Goal: Transaction & Acquisition: Purchase product/service

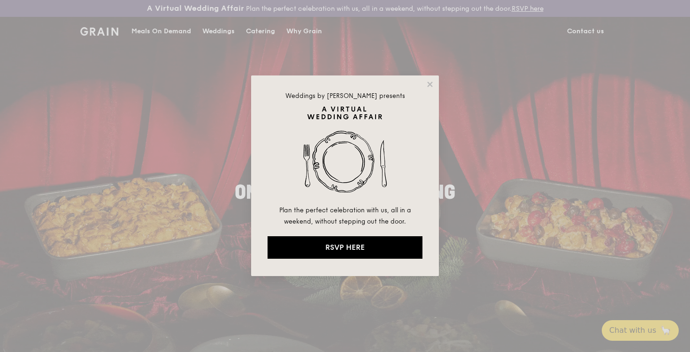
click at [429, 90] on div "Weddings by [PERSON_NAME] presents Plan the perfect celebration with us, all in…" at bounding box center [345, 176] width 188 height 201
click at [429, 81] on icon at bounding box center [430, 84] width 8 height 8
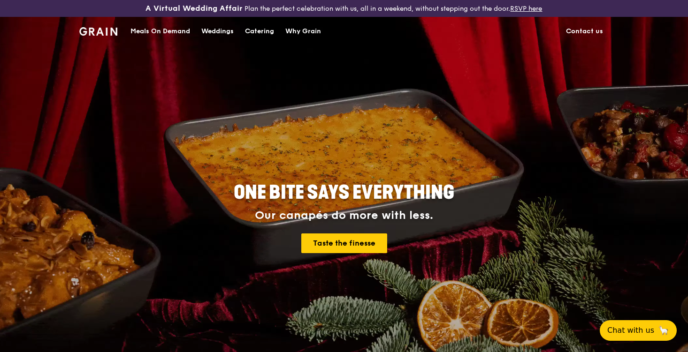
click at [168, 29] on div "Meals On Demand" at bounding box center [160, 31] width 60 height 28
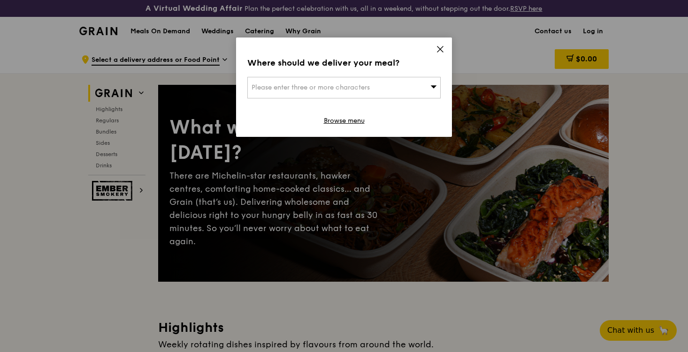
click at [409, 89] on div "Please enter three or more characters" at bounding box center [343, 88] width 193 height 22
type input "48 [PERSON_NAME]"
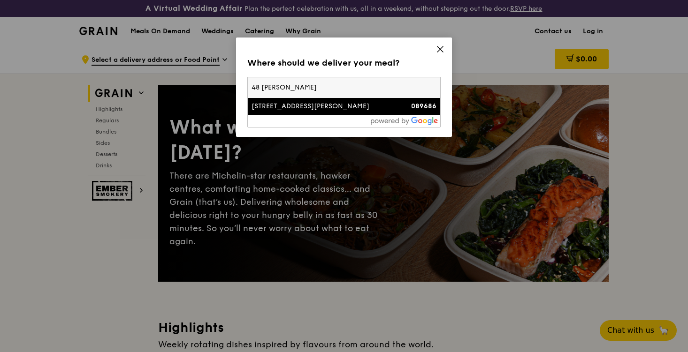
click at [295, 111] on li "[STREET_ADDRESS][PERSON_NAME] 089686" at bounding box center [344, 106] width 192 height 17
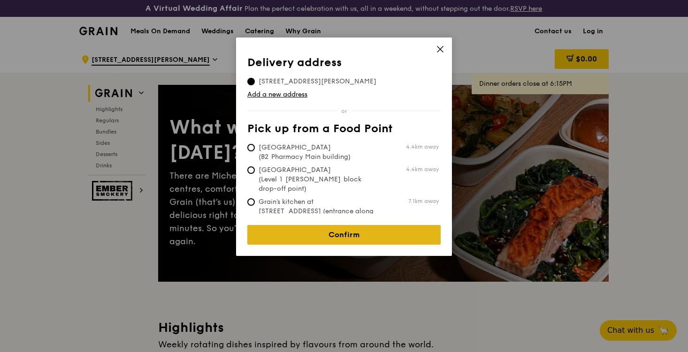
click at [357, 229] on link "Confirm" at bounding box center [343, 235] width 193 height 20
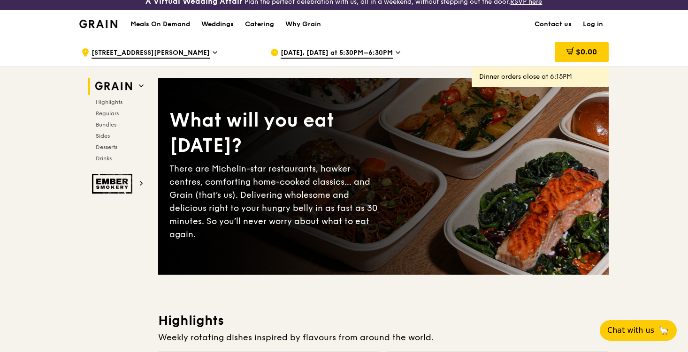
scroll to position [8, 0]
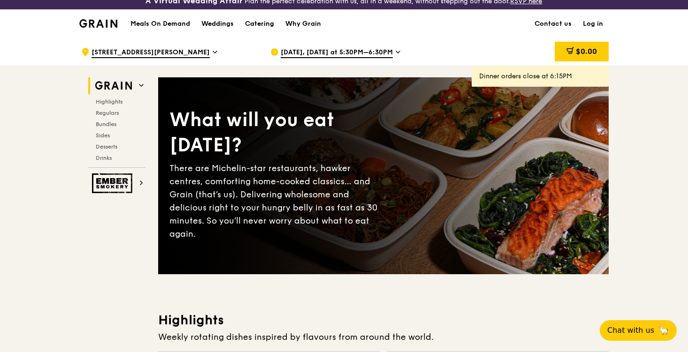
click at [383, 59] on div "[DATE], [DATE] at 5:30PM–6:30PM" at bounding box center [357, 52] width 174 height 28
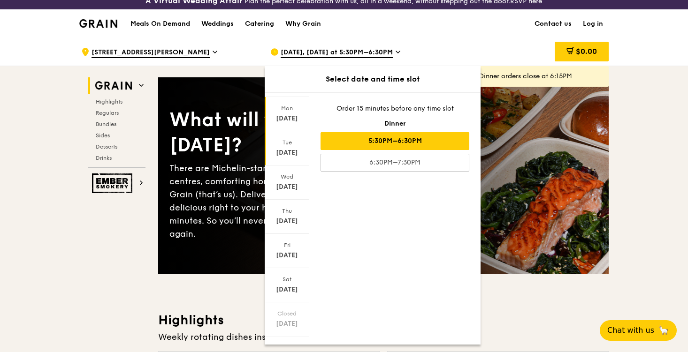
scroll to position [36, 0]
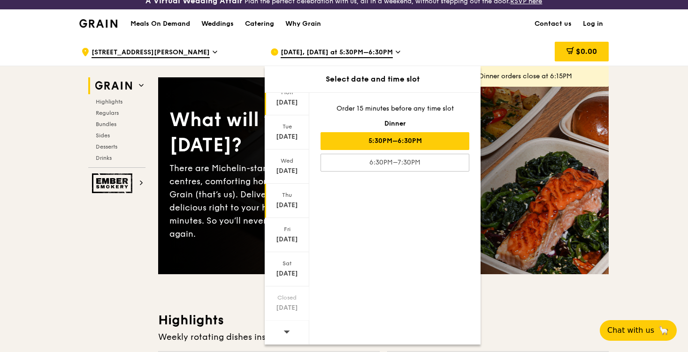
click at [281, 195] on div "Thu" at bounding box center [287, 195] width 42 height 8
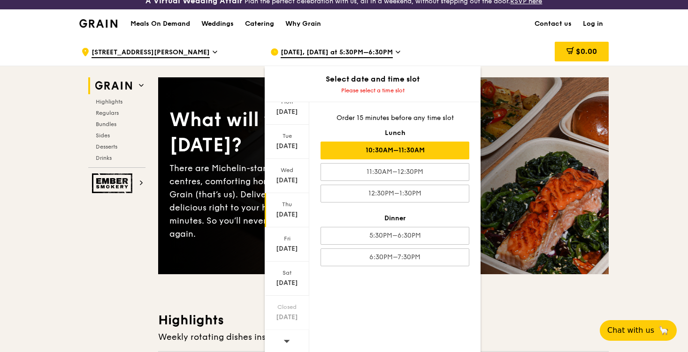
click at [388, 151] on div "10:30AM–11:30AM" at bounding box center [395, 151] width 149 height 18
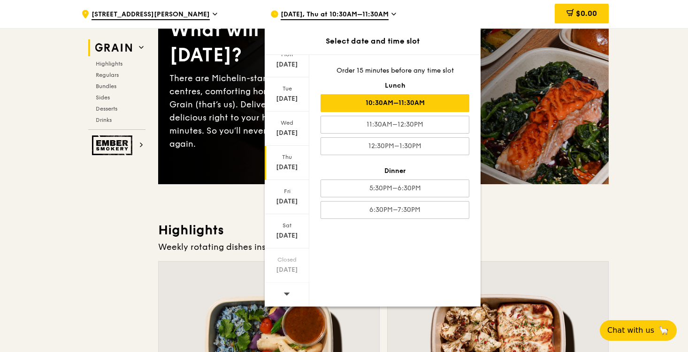
scroll to position [98, 0]
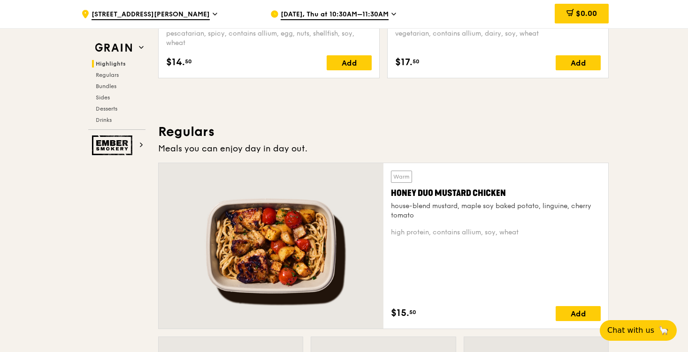
scroll to position [557, 0]
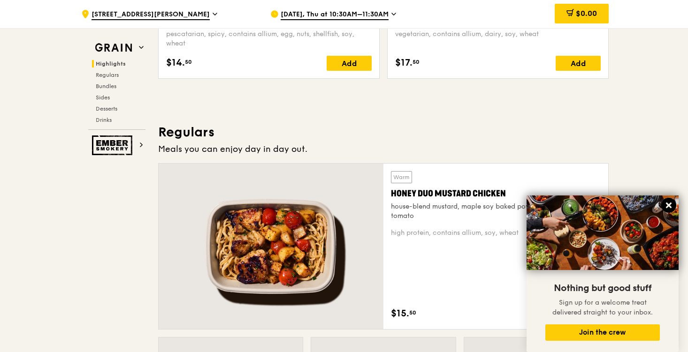
click at [667, 200] on button at bounding box center [668, 205] width 15 height 15
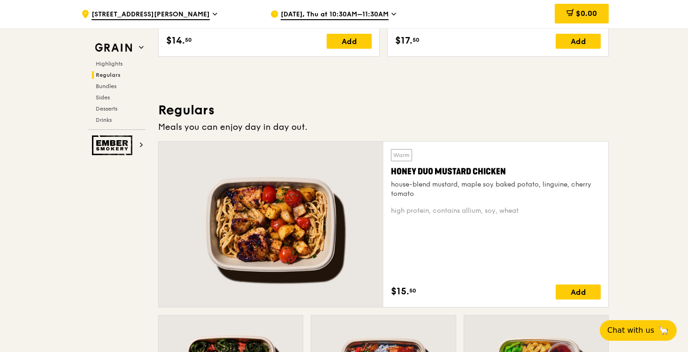
scroll to position [374, 0]
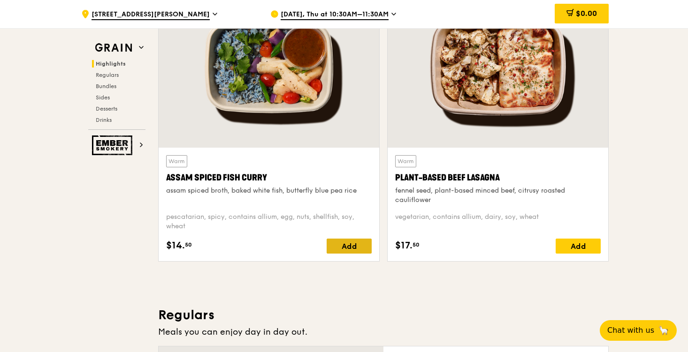
click at [356, 246] on div "Add" at bounding box center [349, 246] width 45 height 15
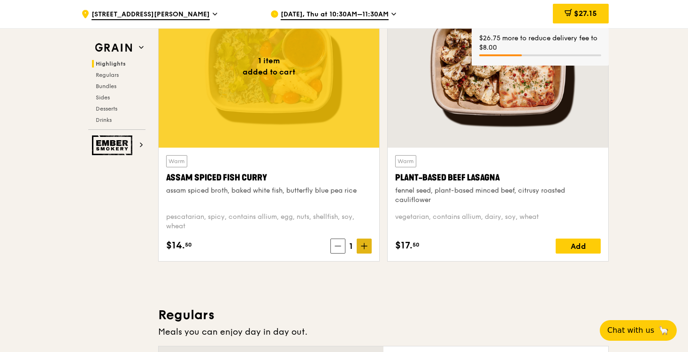
click at [368, 247] on span at bounding box center [364, 246] width 15 height 15
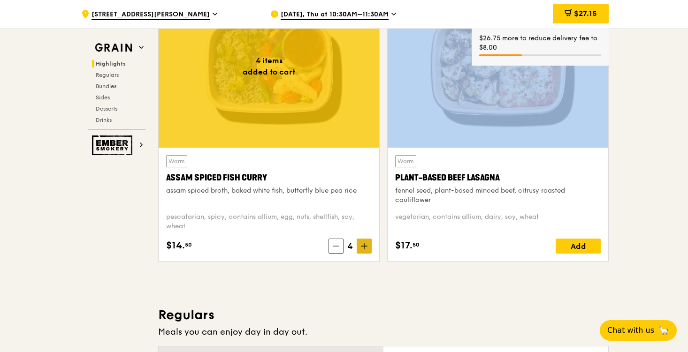
click at [368, 247] on span at bounding box center [364, 246] width 15 height 15
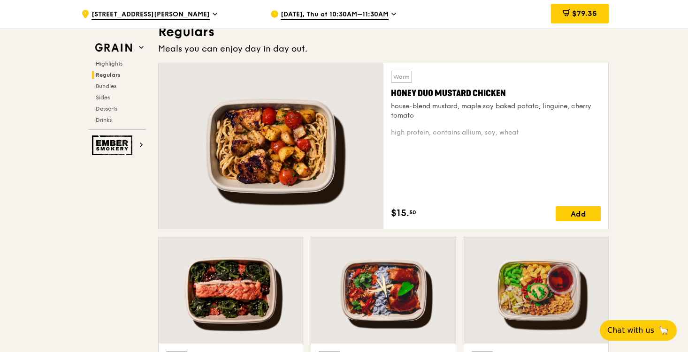
scroll to position [683, 0]
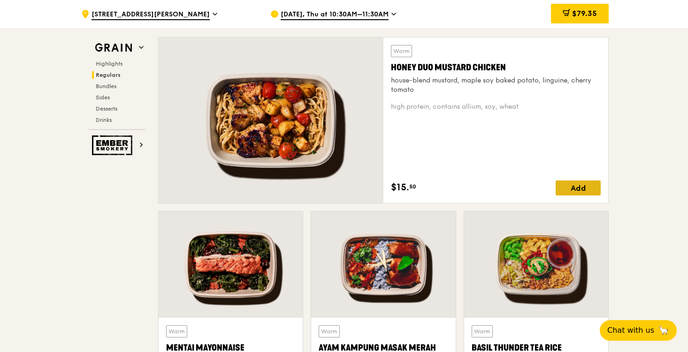
click at [581, 189] on div "Add" at bounding box center [578, 188] width 45 height 15
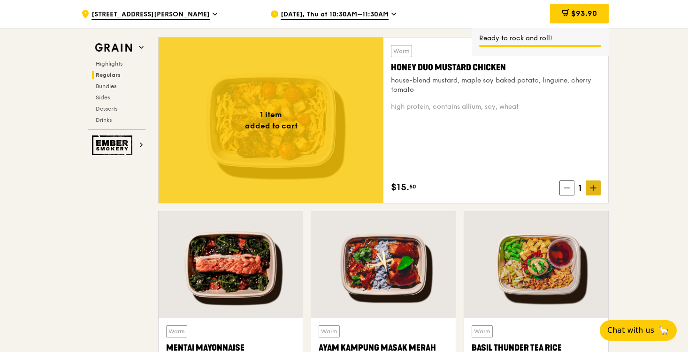
click at [592, 189] on icon at bounding box center [593, 188] width 7 height 7
click at [594, 186] on icon at bounding box center [593, 188] width 7 height 7
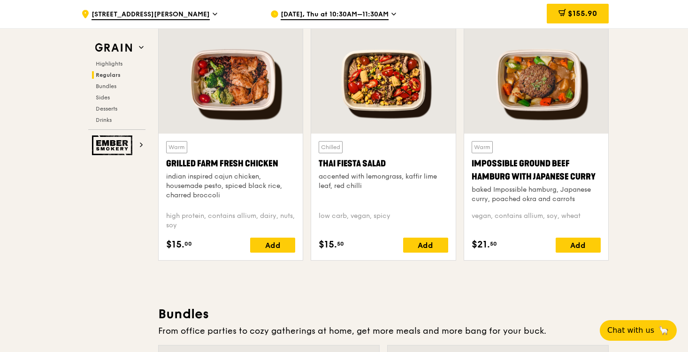
scroll to position [1109, 0]
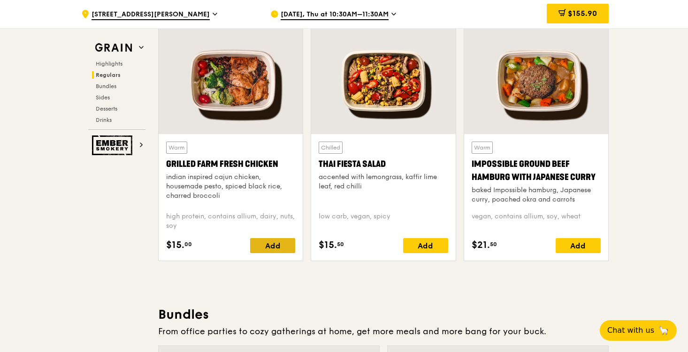
click at [266, 248] on div "Add" at bounding box center [272, 245] width 45 height 15
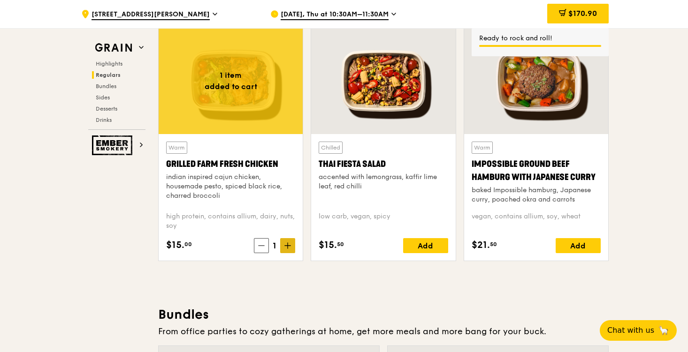
click at [287, 247] on icon at bounding box center [287, 246] width 7 height 7
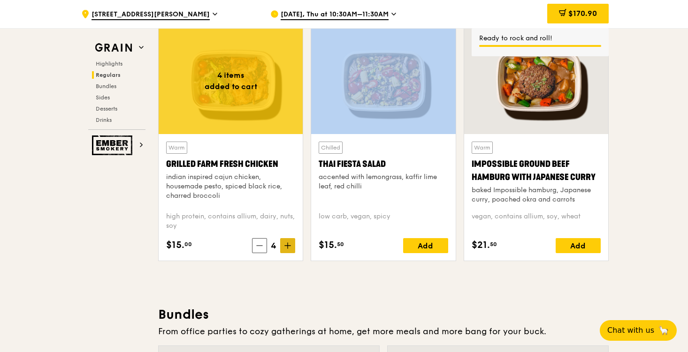
click at [287, 247] on icon at bounding box center [287, 246] width 7 height 7
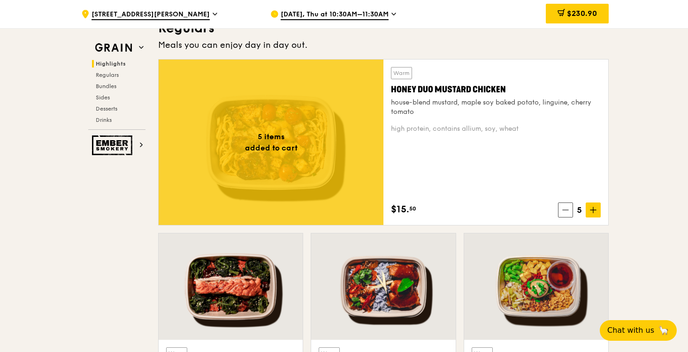
scroll to position [664, 0]
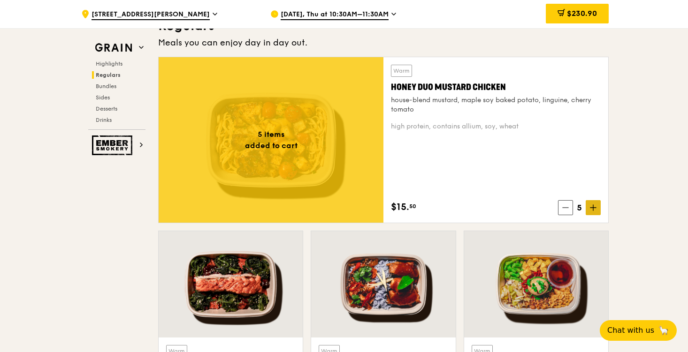
click at [594, 208] on icon at bounding box center [593, 208] width 7 height 7
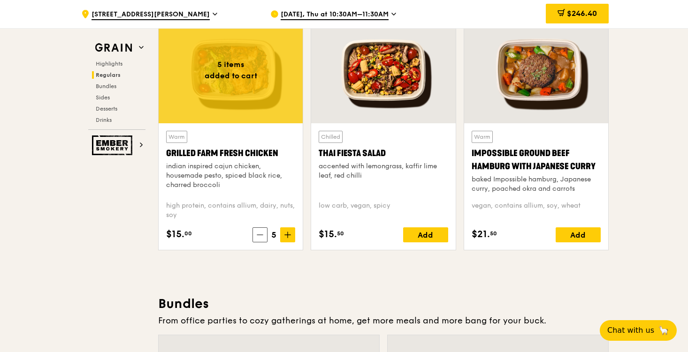
scroll to position [1121, 0]
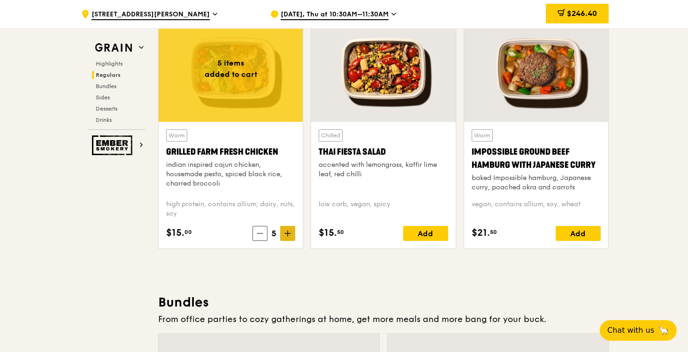
click at [285, 234] on icon at bounding box center [288, 234] width 6 height 0
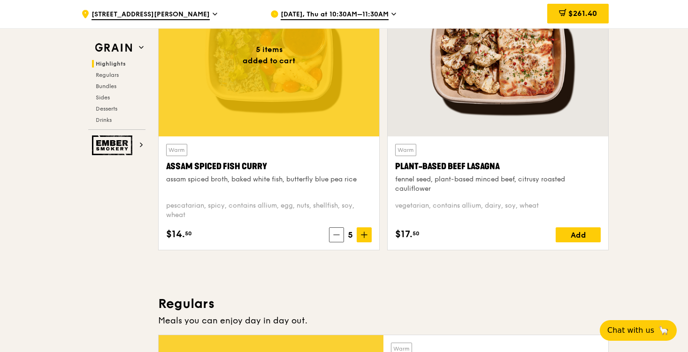
scroll to position [386, 0]
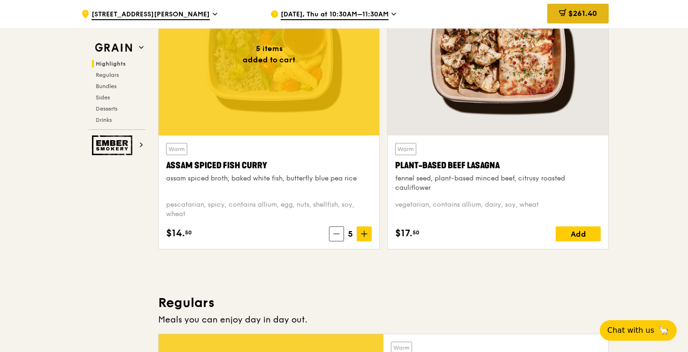
click at [592, 11] on span "$261.40" at bounding box center [582, 13] width 29 height 9
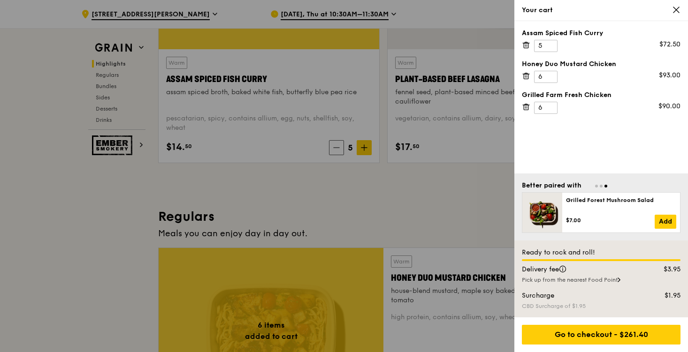
scroll to position [433, 0]
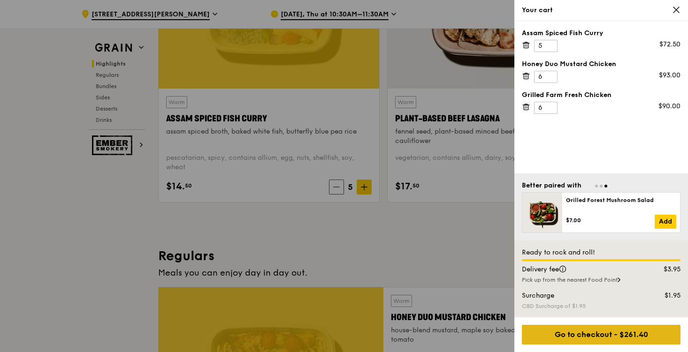
click at [602, 336] on div "Go to checkout - $261.40" at bounding box center [601, 335] width 159 height 20
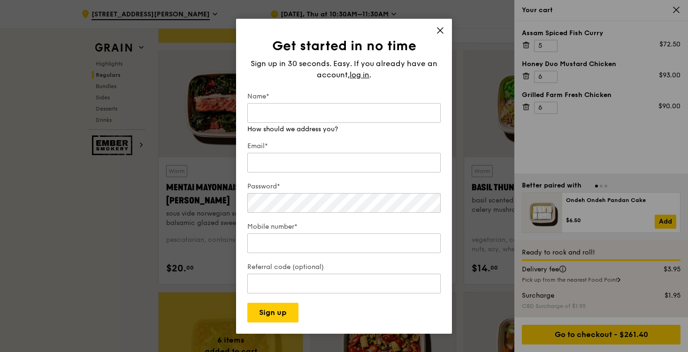
scroll to position [693, 0]
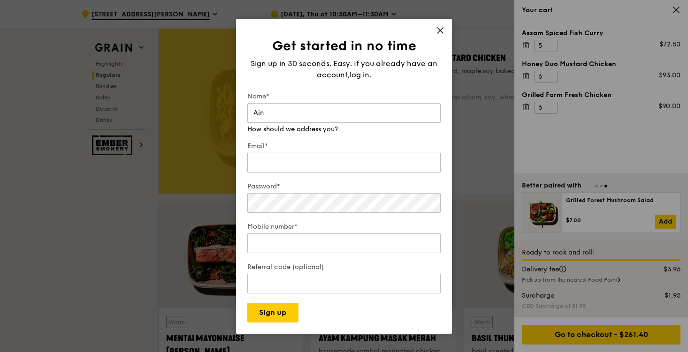
type input "Ain"
click at [266, 161] on input "Email*" at bounding box center [343, 163] width 193 height 20
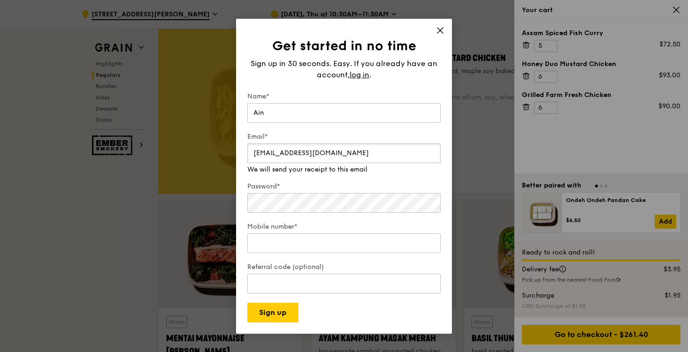
type input "[EMAIL_ADDRESS][DOMAIN_NAME]"
click at [272, 205] on div "Password*" at bounding box center [343, 198] width 193 height 33
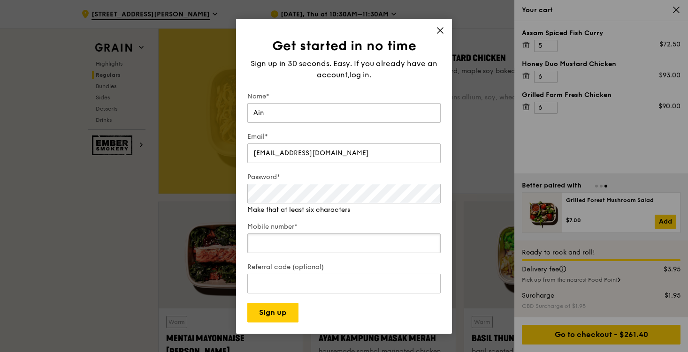
click at [287, 244] on div "Mobile number*" at bounding box center [343, 238] width 193 height 33
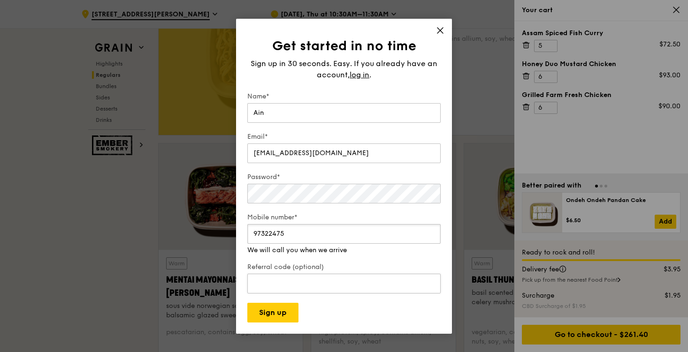
scroll to position [752, 0]
type input "97322475"
click at [279, 310] on button "Sign up" at bounding box center [272, 313] width 51 height 20
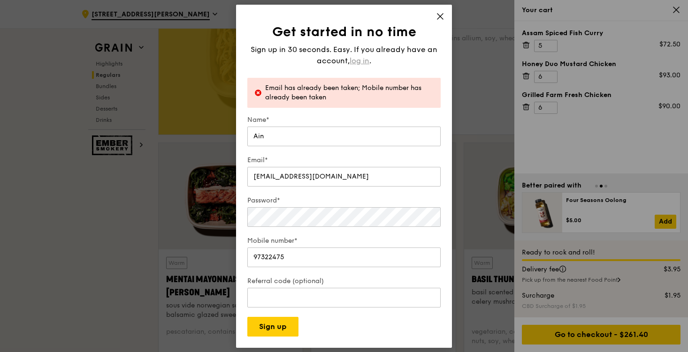
click at [361, 61] on span "log in" at bounding box center [360, 60] width 20 height 11
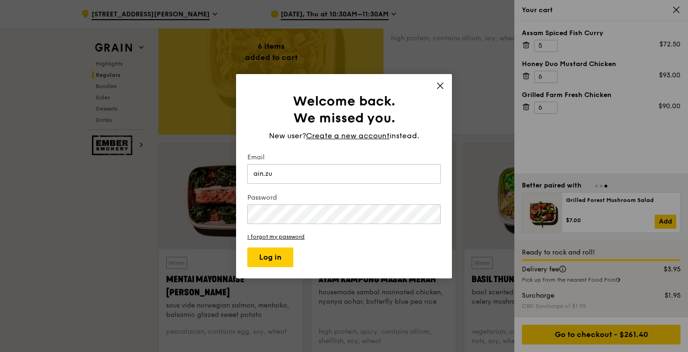
type input "[EMAIL_ADDRESS][DOMAIN_NAME]"
click at [247, 248] on button "Log in" at bounding box center [270, 258] width 46 height 20
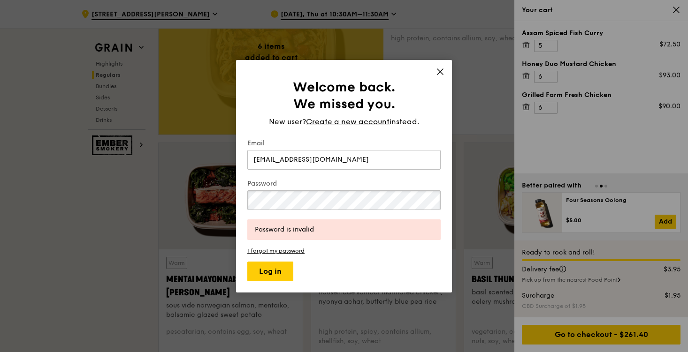
click at [247, 262] on button "Log in" at bounding box center [270, 272] width 46 height 20
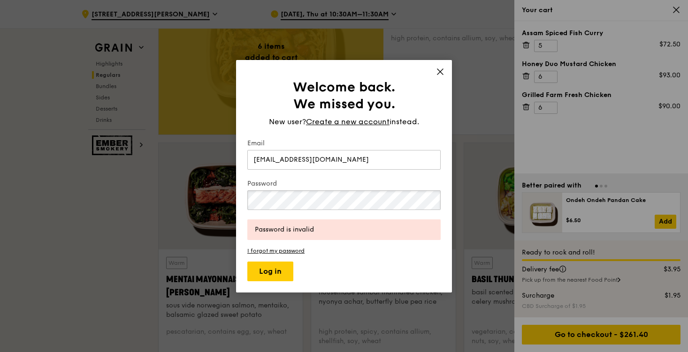
click at [247, 262] on button "Log in" at bounding box center [270, 272] width 46 height 20
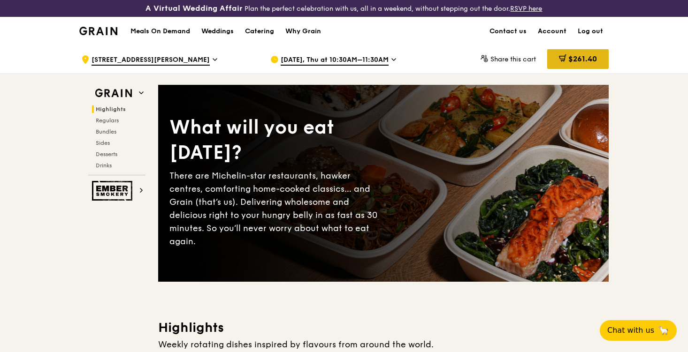
click at [577, 61] on span "$261.40" at bounding box center [582, 58] width 29 height 9
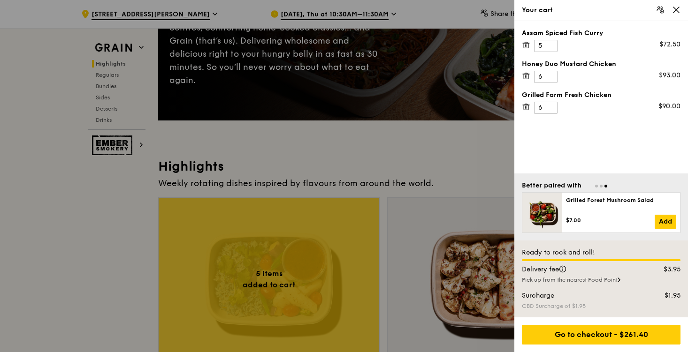
scroll to position [161, 0]
click at [588, 333] on div "Go to checkout - $261.40" at bounding box center [601, 335] width 159 height 20
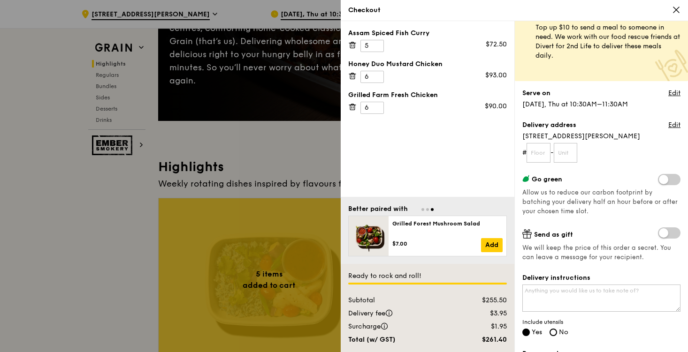
scroll to position [21, 0]
click at [541, 155] on input "text" at bounding box center [539, 153] width 24 height 20
type input "01"
click at [574, 152] on input "text" at bounding box center [566, 153] width 24 height 20
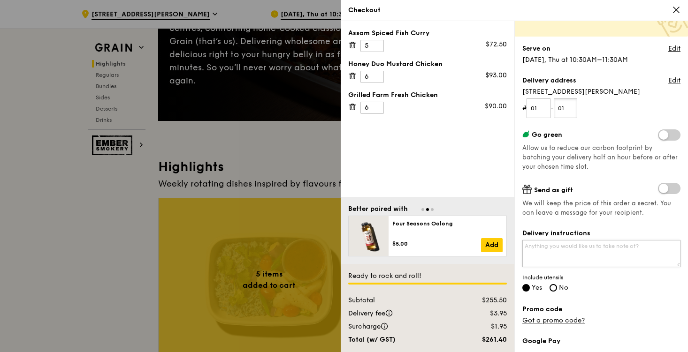
type input "01"
click at [562, 257] on textarea "Delivery instructions" at bounding box center [601, 253] width 158 height 27
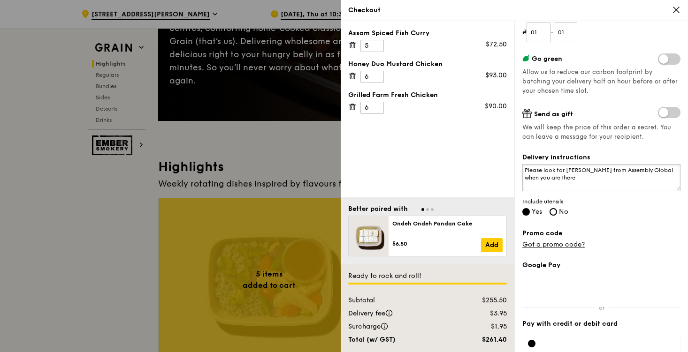
scroll to position [147, 0]
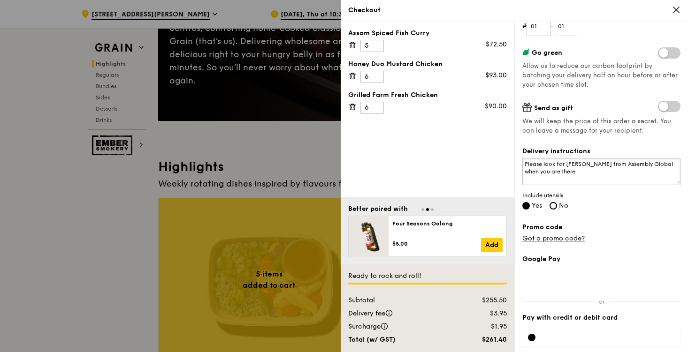
type textarea "Please look for Susanna Mak from Assembly Global when you are there"
click at [526, 207] on input "Yes" at bounding box center [526, 206] width 8 height 8
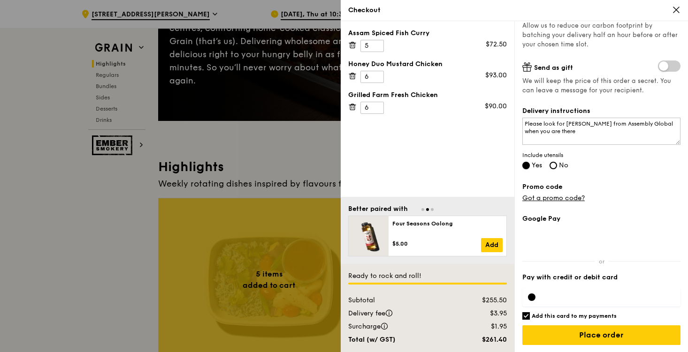
scroll to position [188, 0]
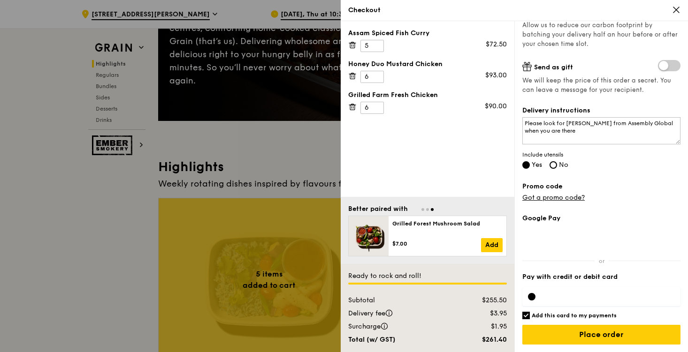
click at [524, 317] on input "Add this card to my payments" at bounding box center [526, 316] width 8 height 8
checkbox input "false"
click at [531, 295] on div at bounding box center [532, 297] width 8 height 8
click at [596, 337] on input "Place order" at bounding box center [601, 335] width 158 height 20
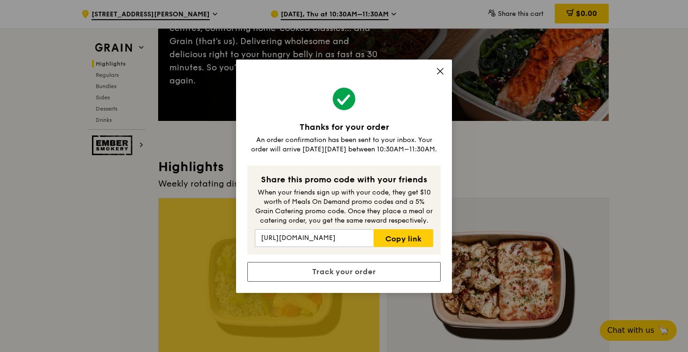
click at [439, 73] on icon at bounding box center [440, 71] width 8 height 8
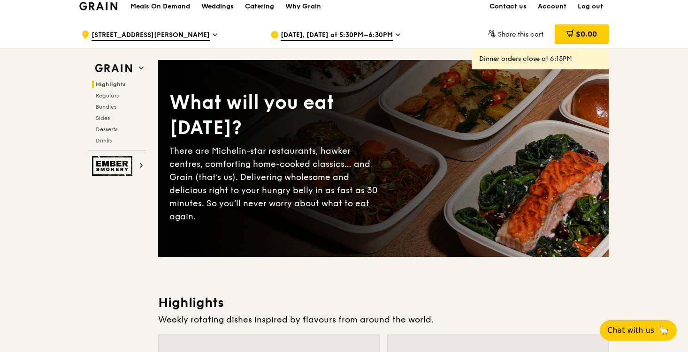
scroll to position [0, 0]
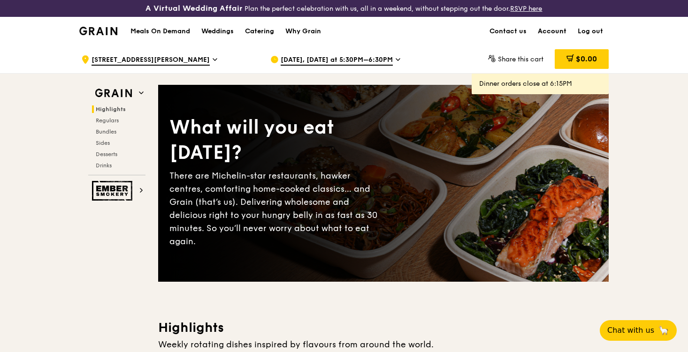
click at [554, 31] on link "Account" at bounding box center [552, 31] width 40 height 28
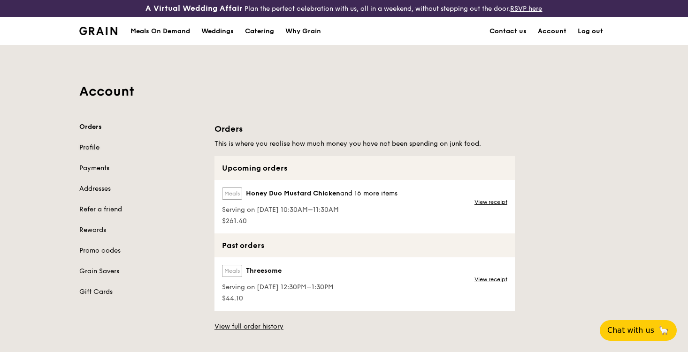
click at [86, 146] on link "Profile" at bounding box center [141, 147] width 124 height 9
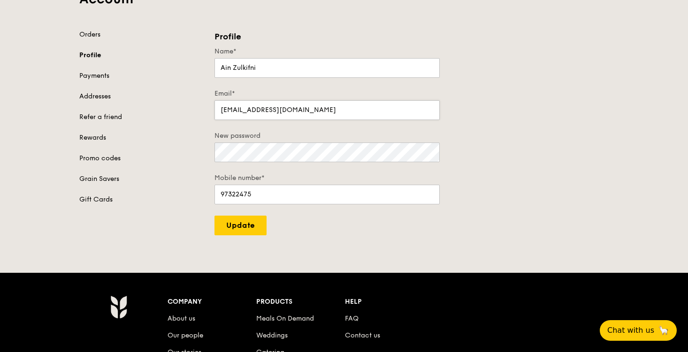
scroll to position [93, 0]
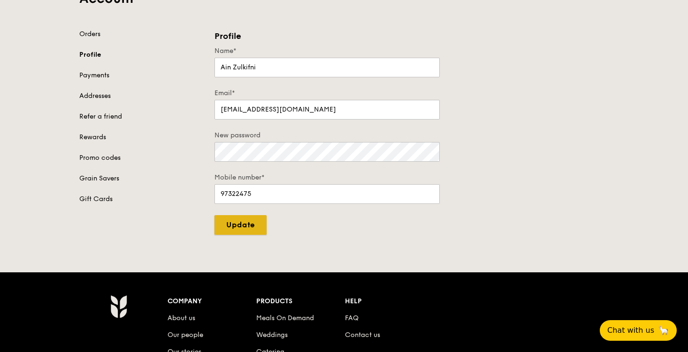
click at [240, 222] on input "Update" at bounding box center [240, 225] width 52 height 20
type input "Update"
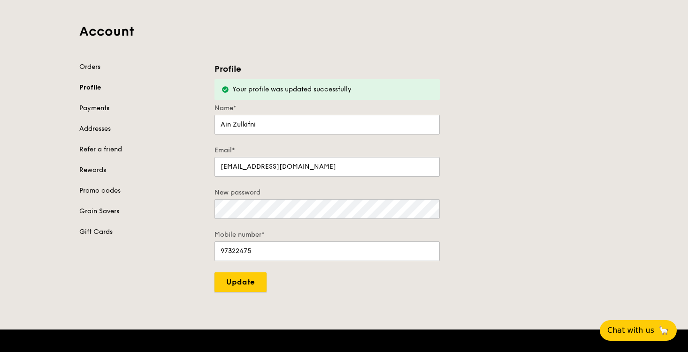
scroll to position [0, 0]
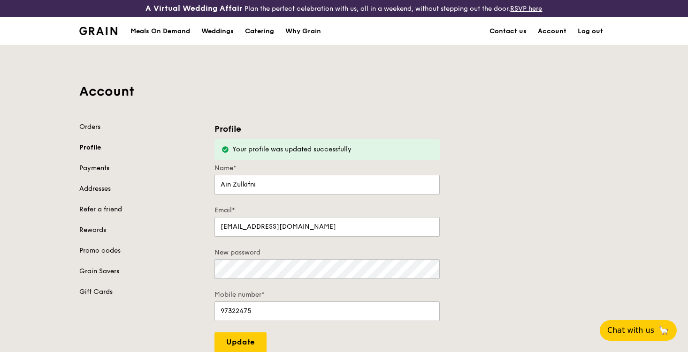
click at [590, 31] on link "Log out" at bounding box center [590, 31] width 37 height 28
